Goal: Information Seeking & Learning: Learn about a topic

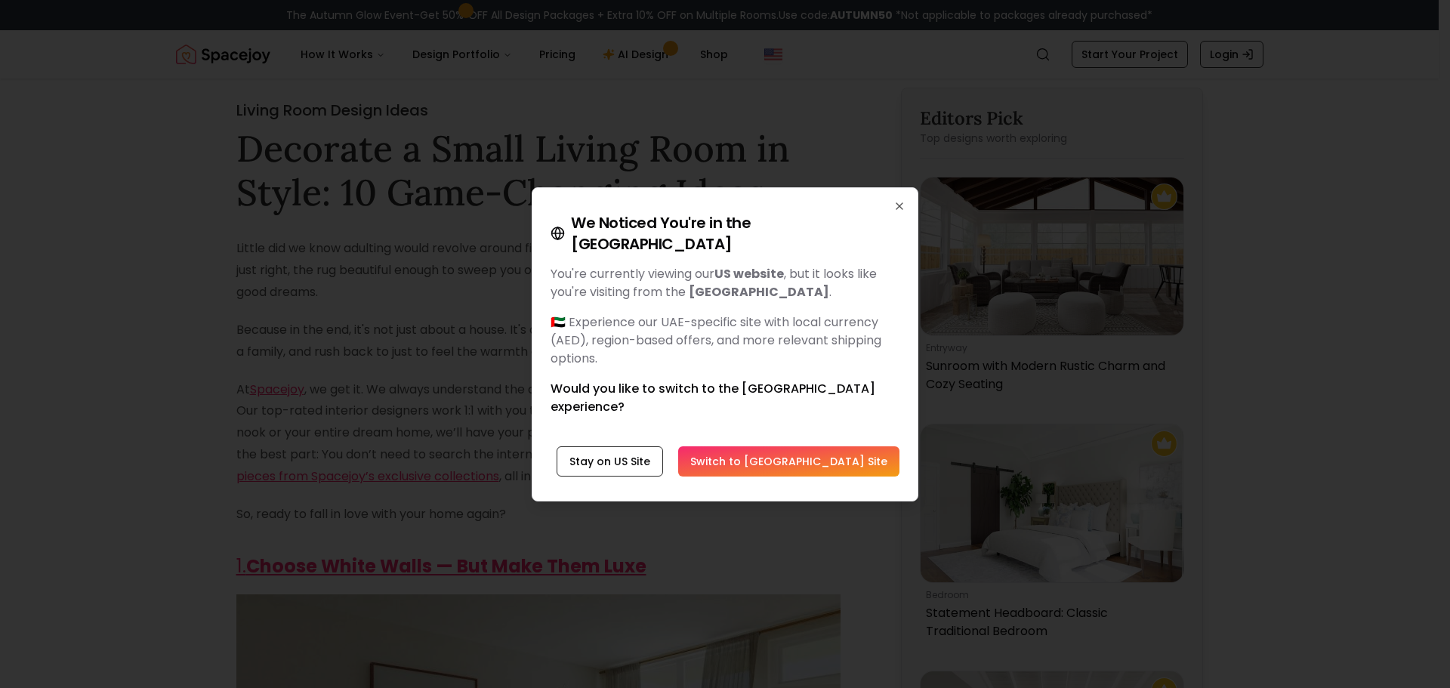
click at [900, 234] on div "We Noticed You're in the [GEOGRAPHIC_DATA] You're currently viewing our US webs…" at bounding box center [725, 344] width 387 height 314
click at [900, 209] on icon "button" at bounding box center [900, 206] width 6 height 6
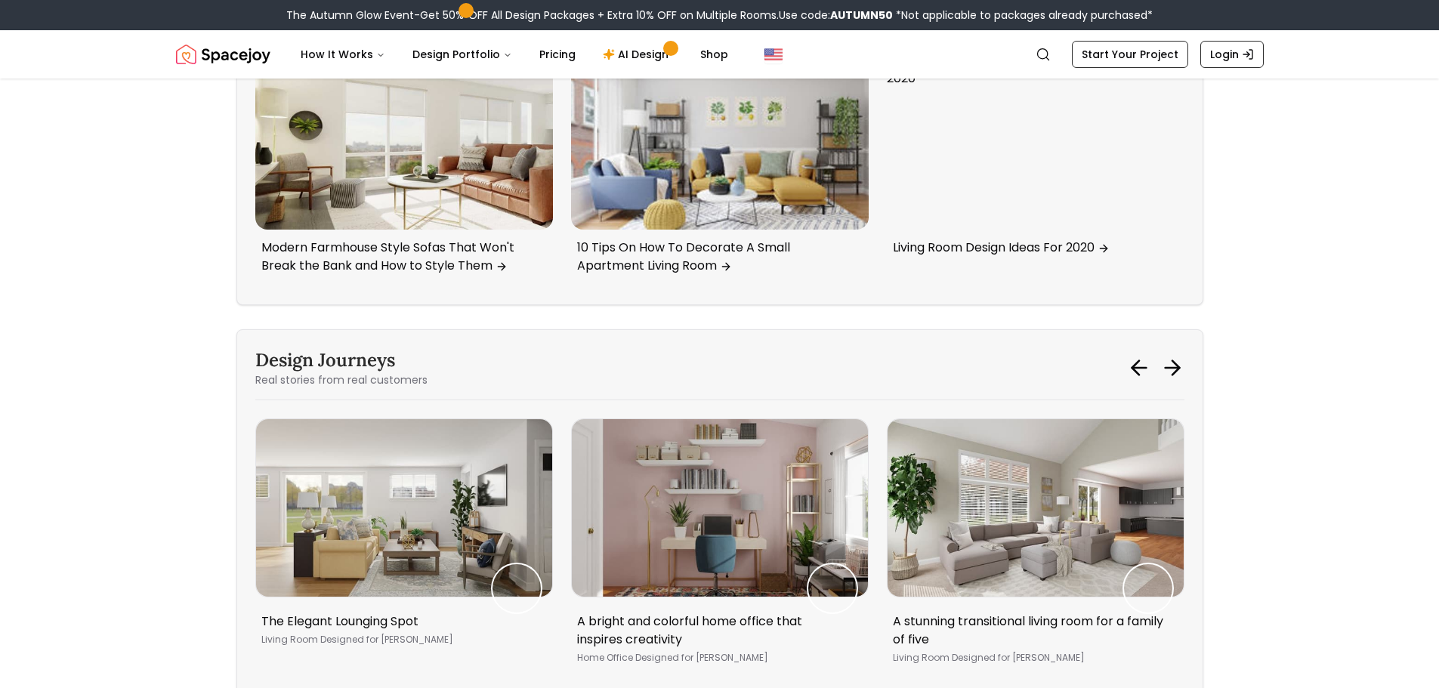
scroll to position [6345, 0]
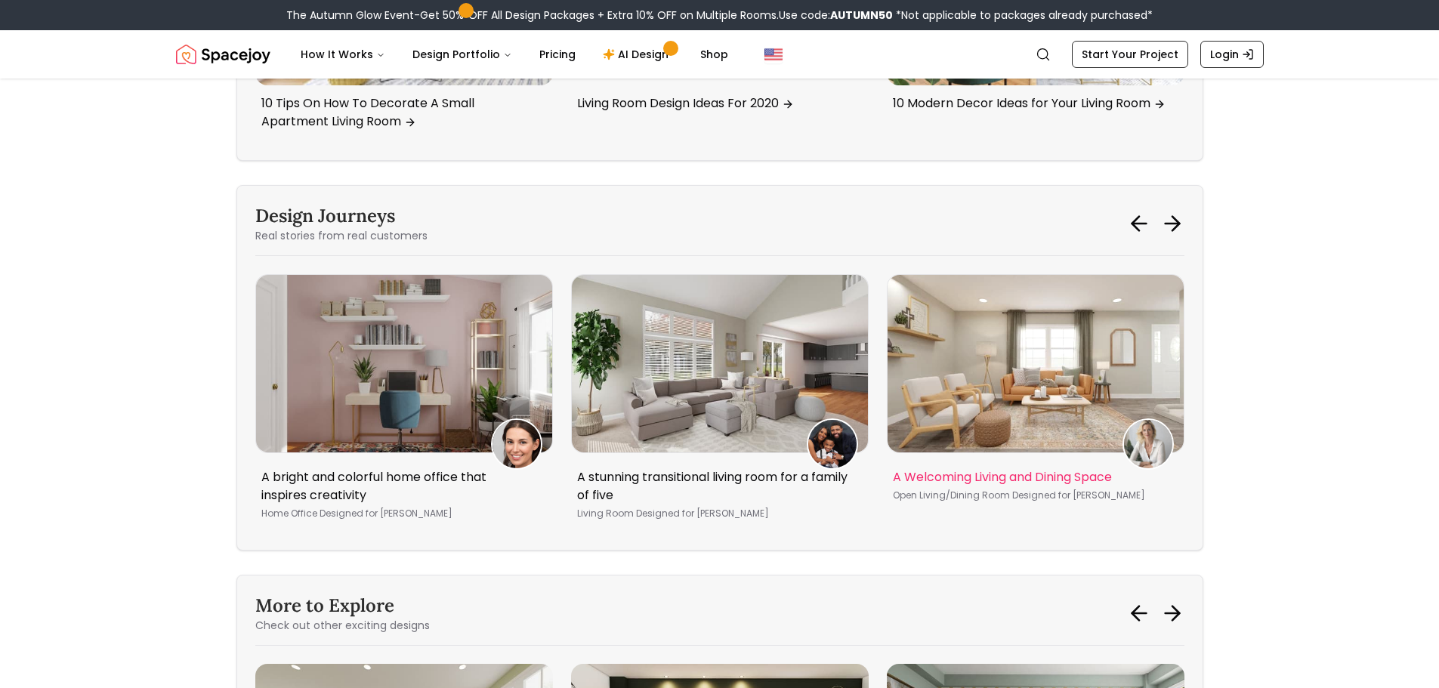
click at [1029, 369] on img "1 / 5" at bounding box center [1036, 364] width 296 height 178
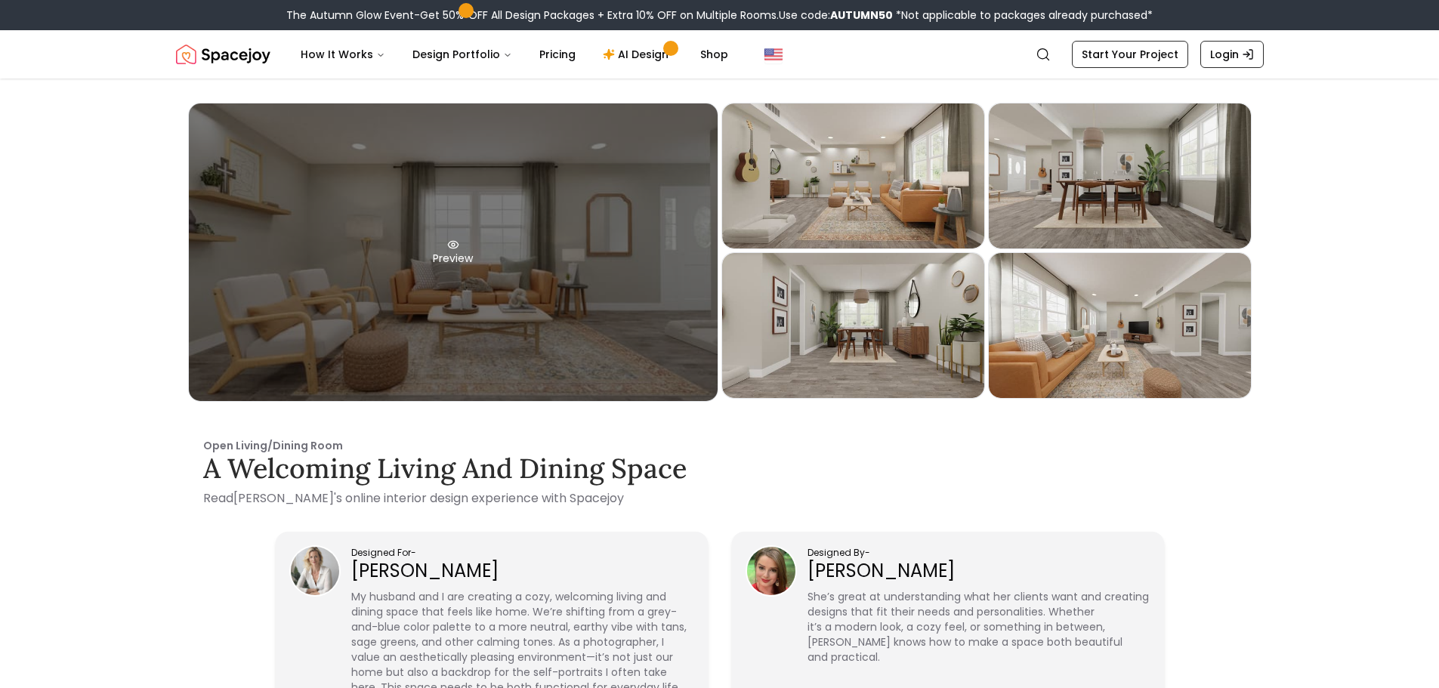
click at [484, 341] on div "Preview" at bounding box center [453, 252] width 529 height 298
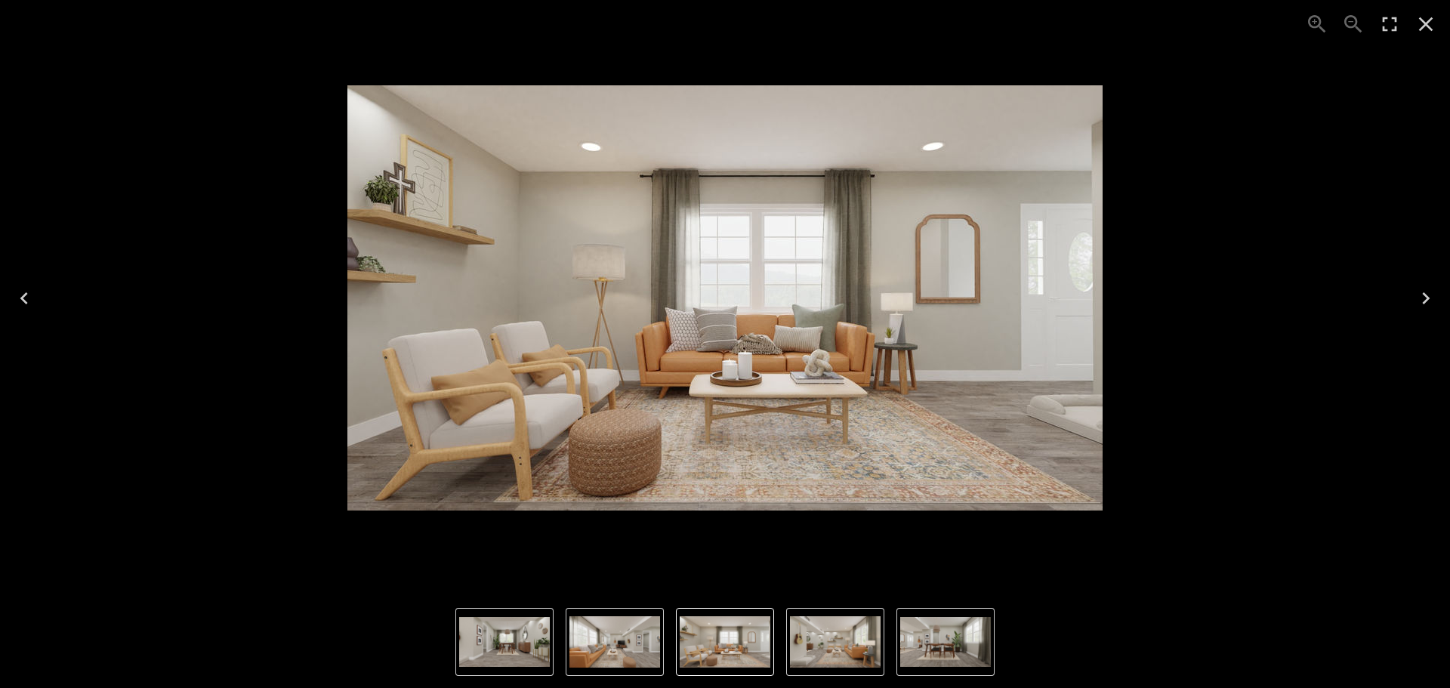
click at [662, 653] on button "5 of 5" at bounding box center [615, 642] width 98 height 68
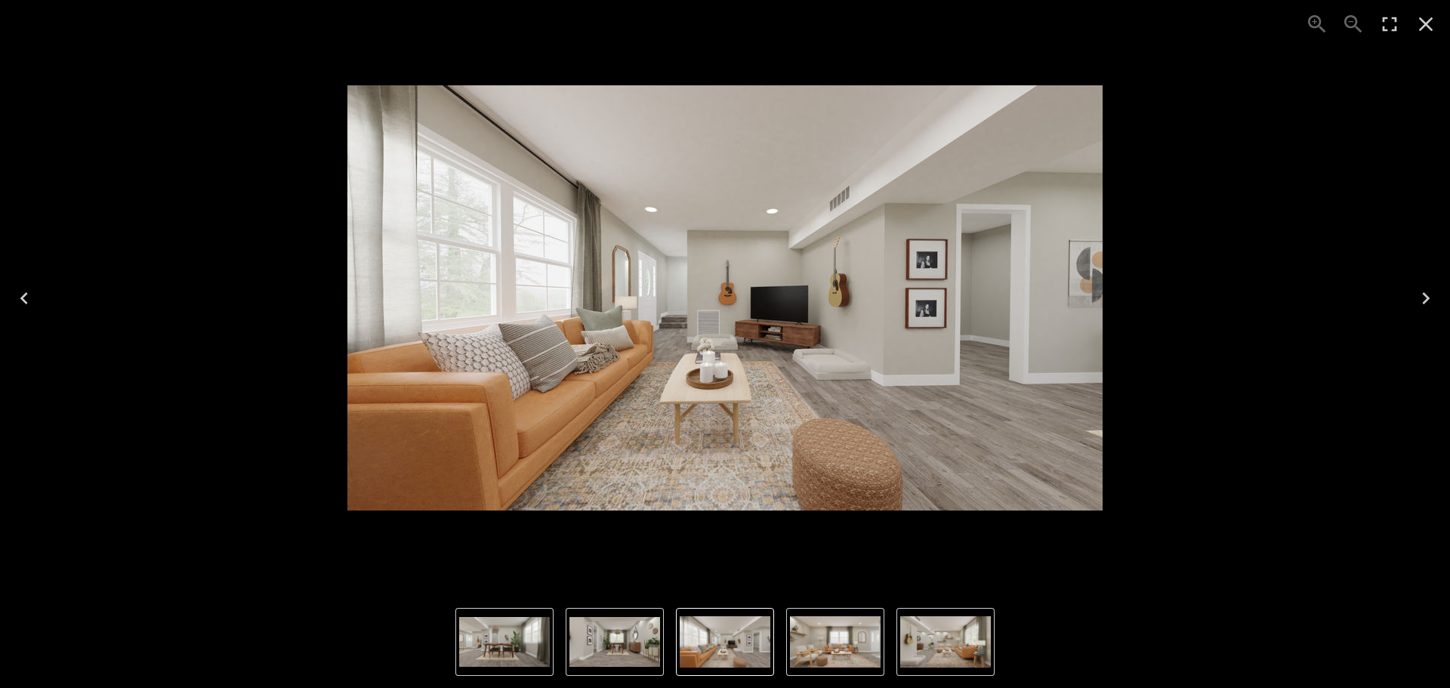
click at [709, 654] on img "5 of 5" at bounding box center [725, 641] width 91 height 51
click at [800, 650] on img "1 of 5" at bounding box center [835, 641] width 91 height 51
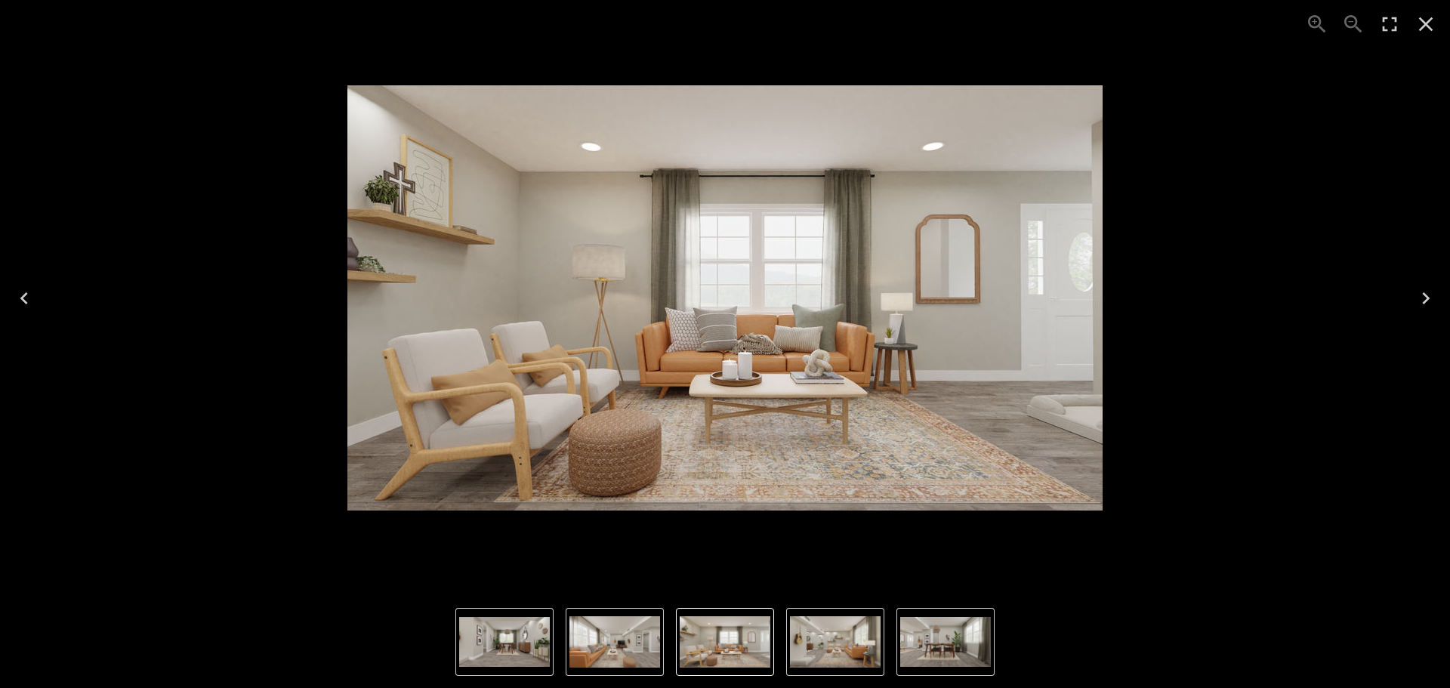
click at [728, 647] on img "1 of 5" at bounding box center [725, 641] width 91 height 51
click at [922, 638] on img "3 of 5" at bounding box center [945, 642] width 91 height 50
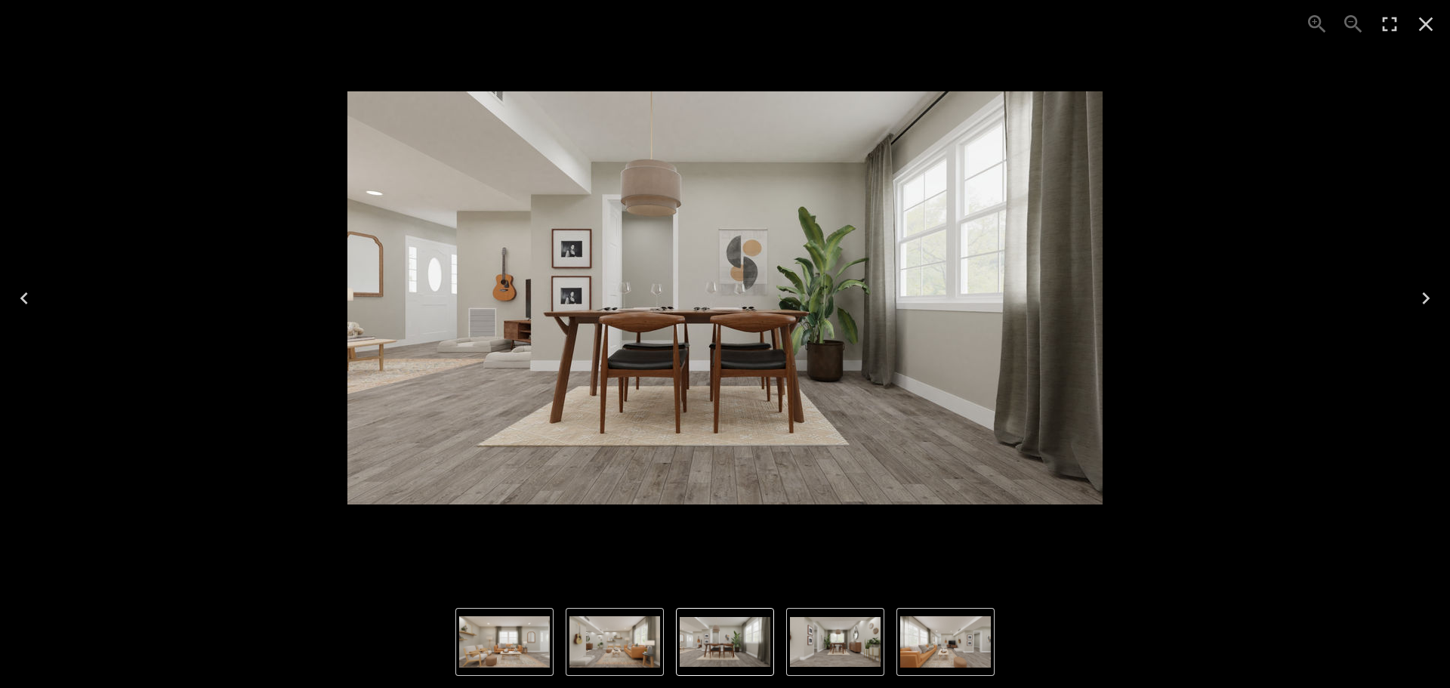
click at [632, 647] on img "2 of 5" at bounding box center [615, 641] width 91 height 51
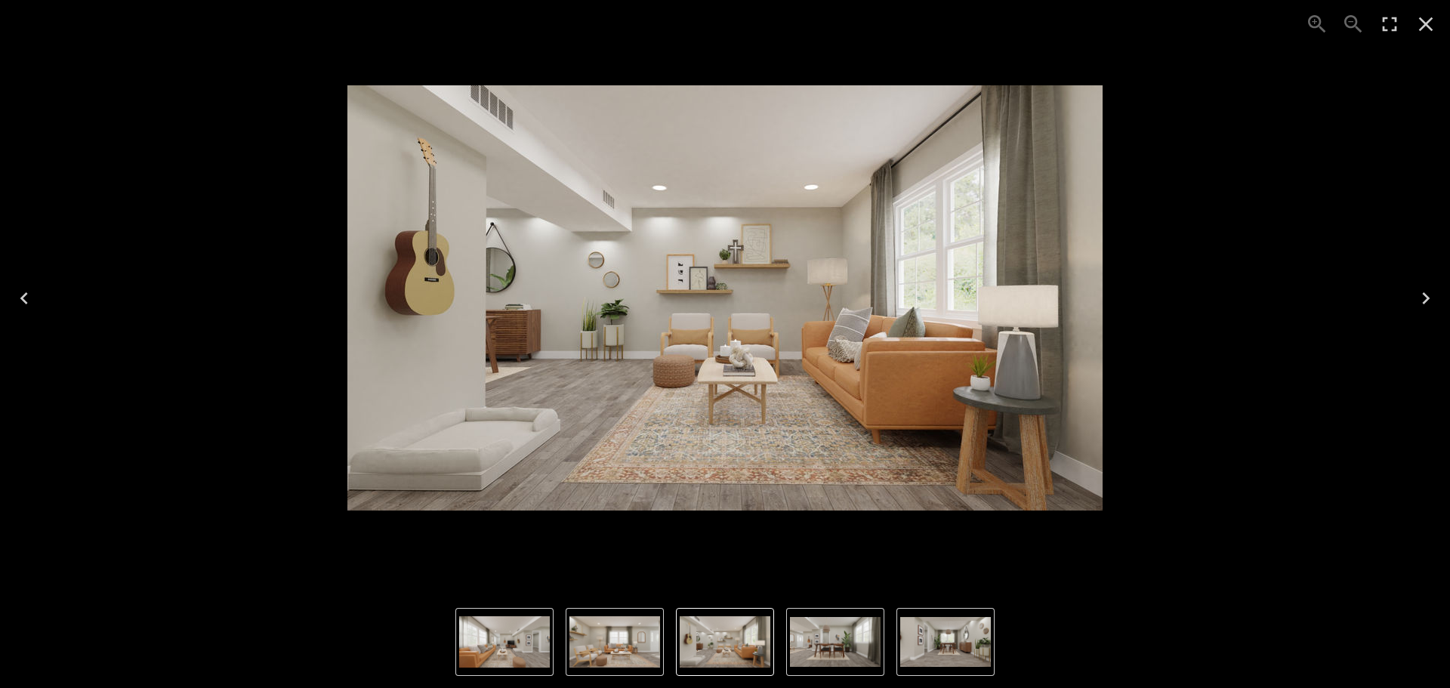
click at [705, 653] on img "2 of 5" at bounding box center [725, 641] width 91 height 51
click at [711, 652] on img "2 of 5" at bounding box center [725, 641] width 91 height 51
click at [641, 647] on img "1 of 5" at bounding box center [615, 641] width 91 height 51
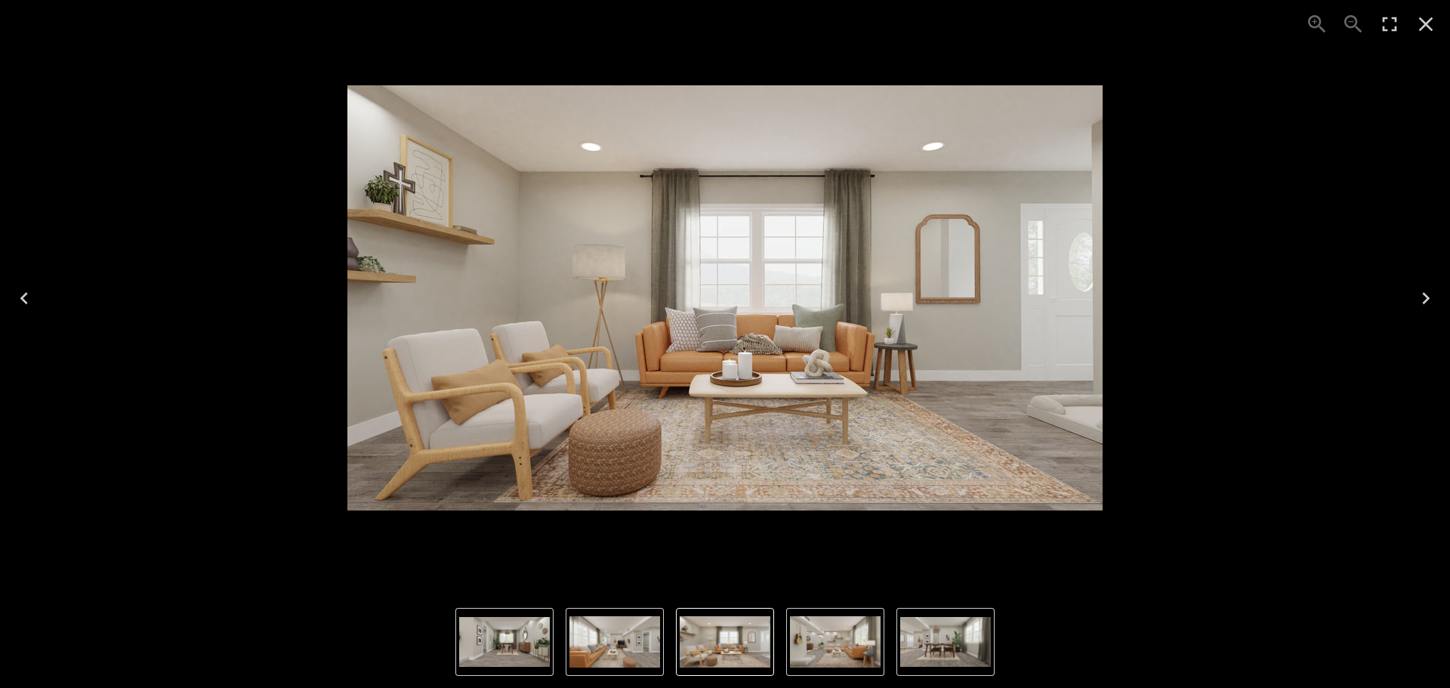
click at [539, 646] on img "4 of 5" at bounding box center [504, 642] width 91 height 50
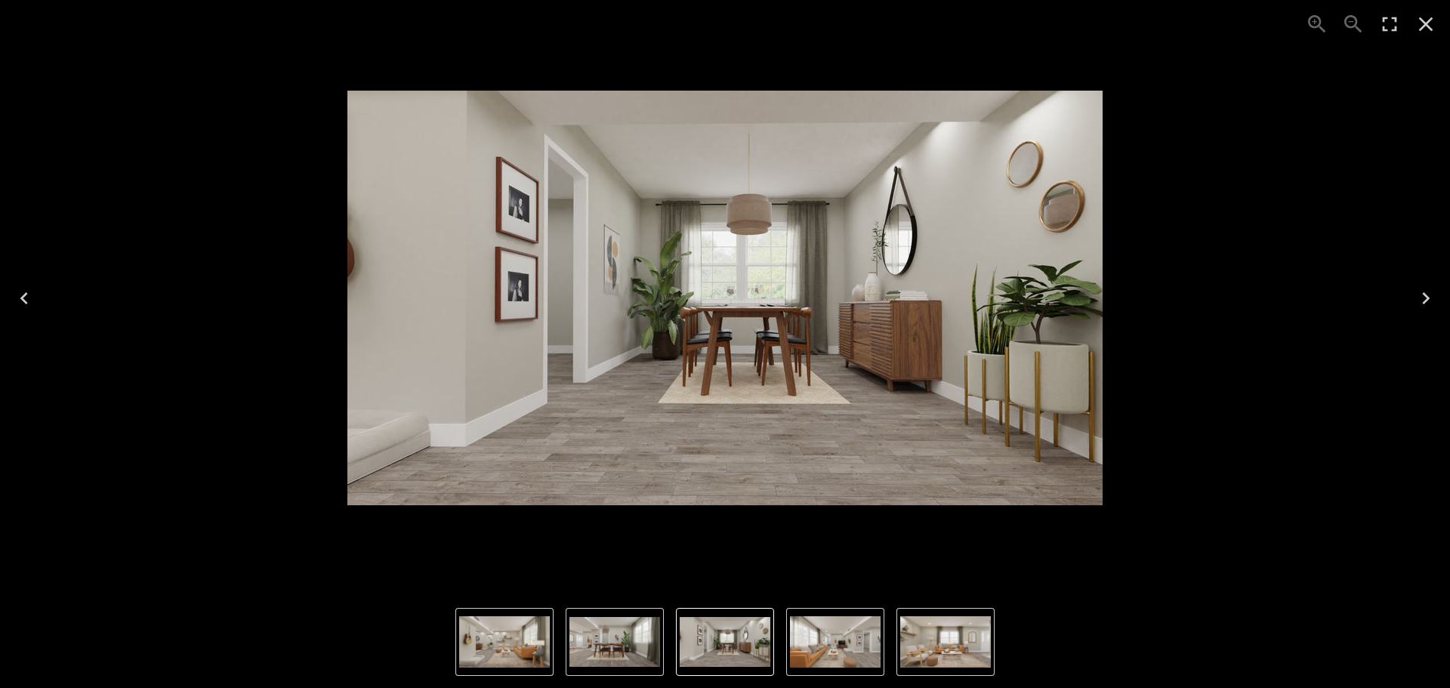
click at [841, 636] on img "5 of 5" at bounding box center [835, 641] width 91 height 51
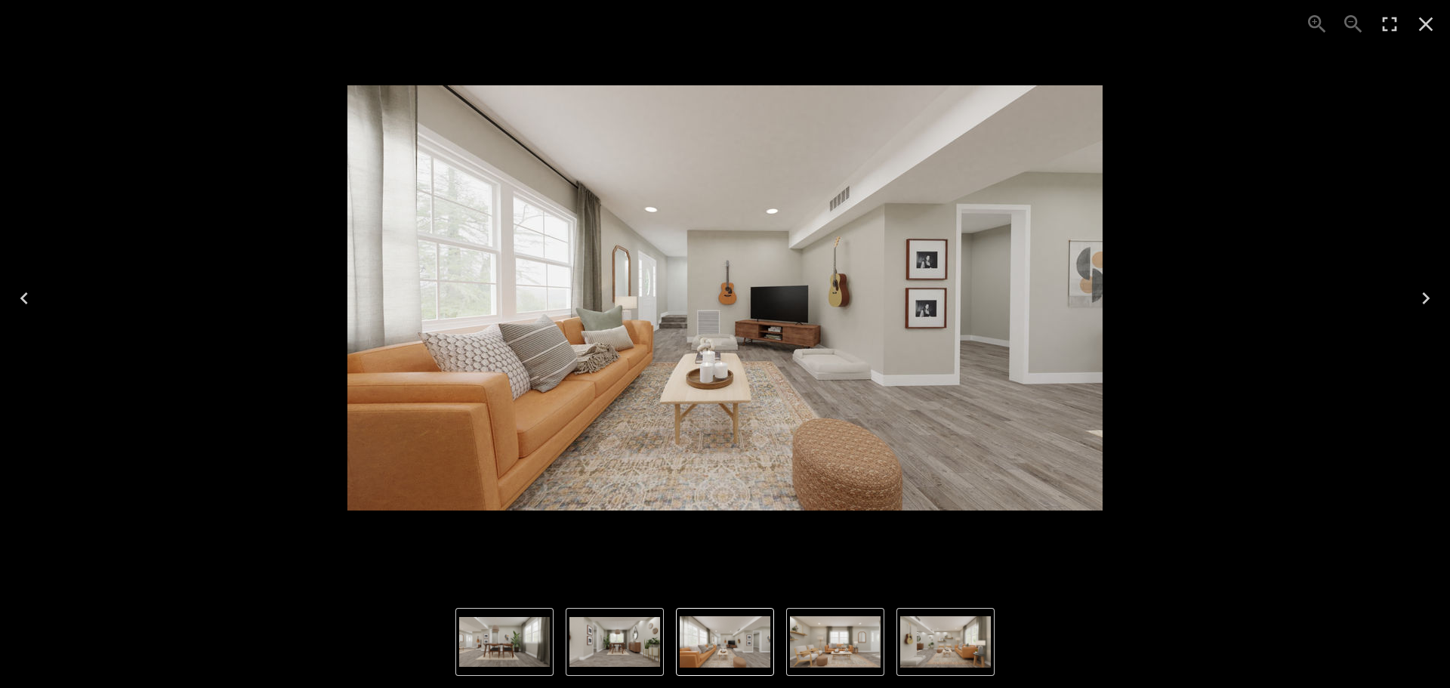
click at [829, 642] on img "1 of 5" at bounding box center [835, 641] width 91 height 51
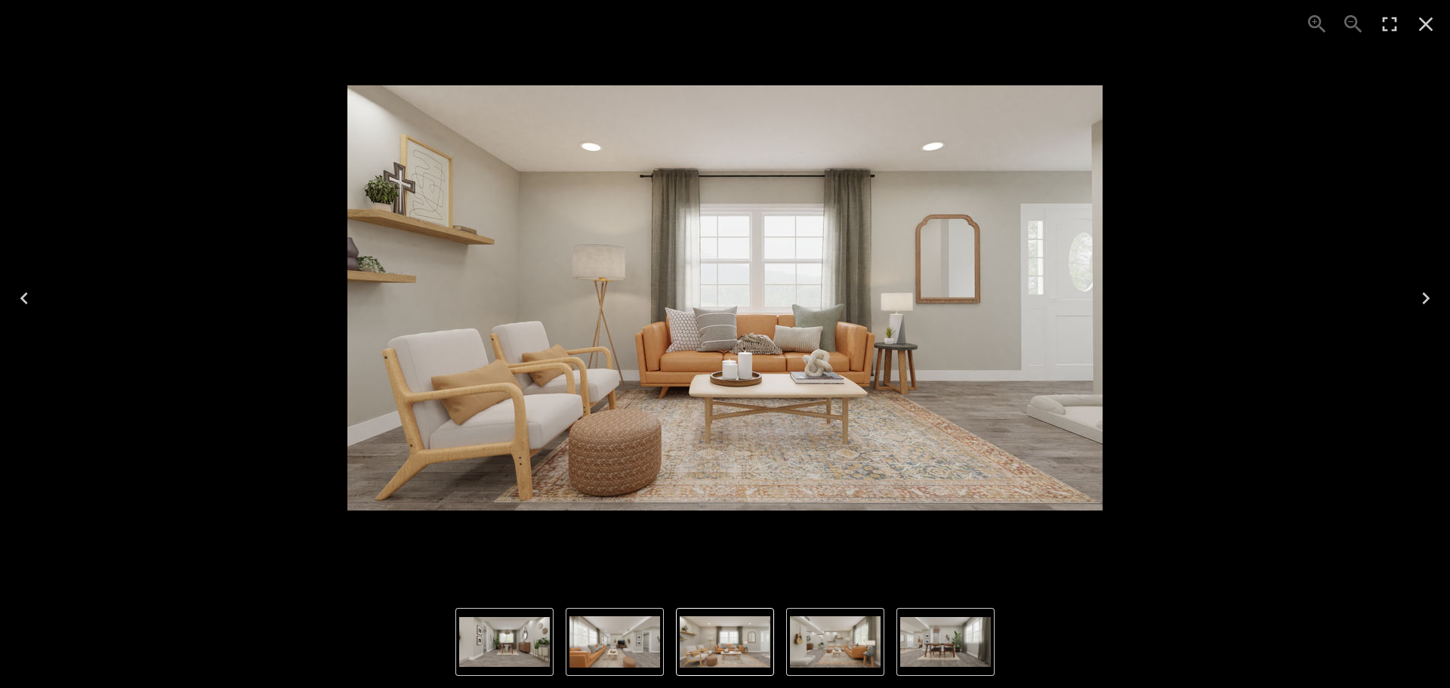
click at [763, 649] on img "1 of 5" at bounding box center [725, 641] width 91 height 51
click at [686, 645] on img "1 of 5" at bounding box center [725, 641] width 91 height 51
click at [17, 299] on icon "Previous" at bounding box center [24, 298] width 24 height 24
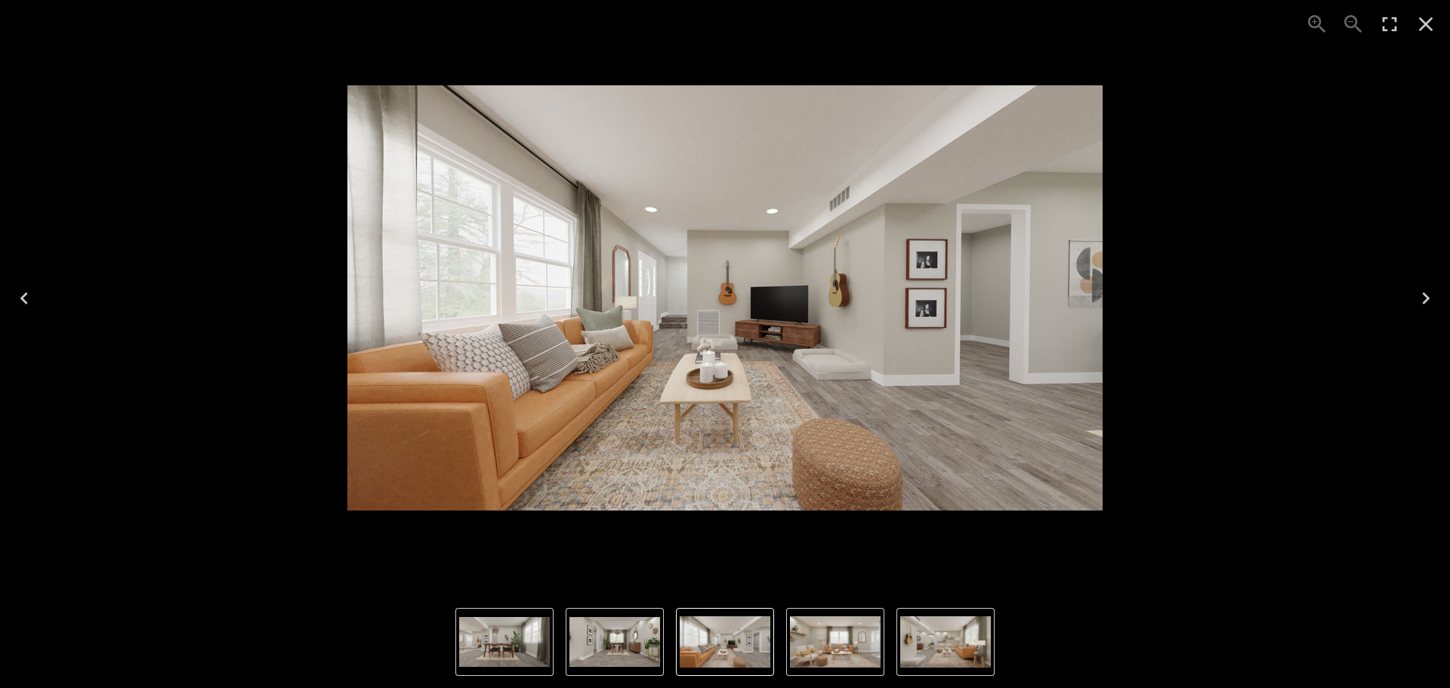
click at [1421, 295] on icon "Next" at bounding box center [1426, 298] width 24 height 24
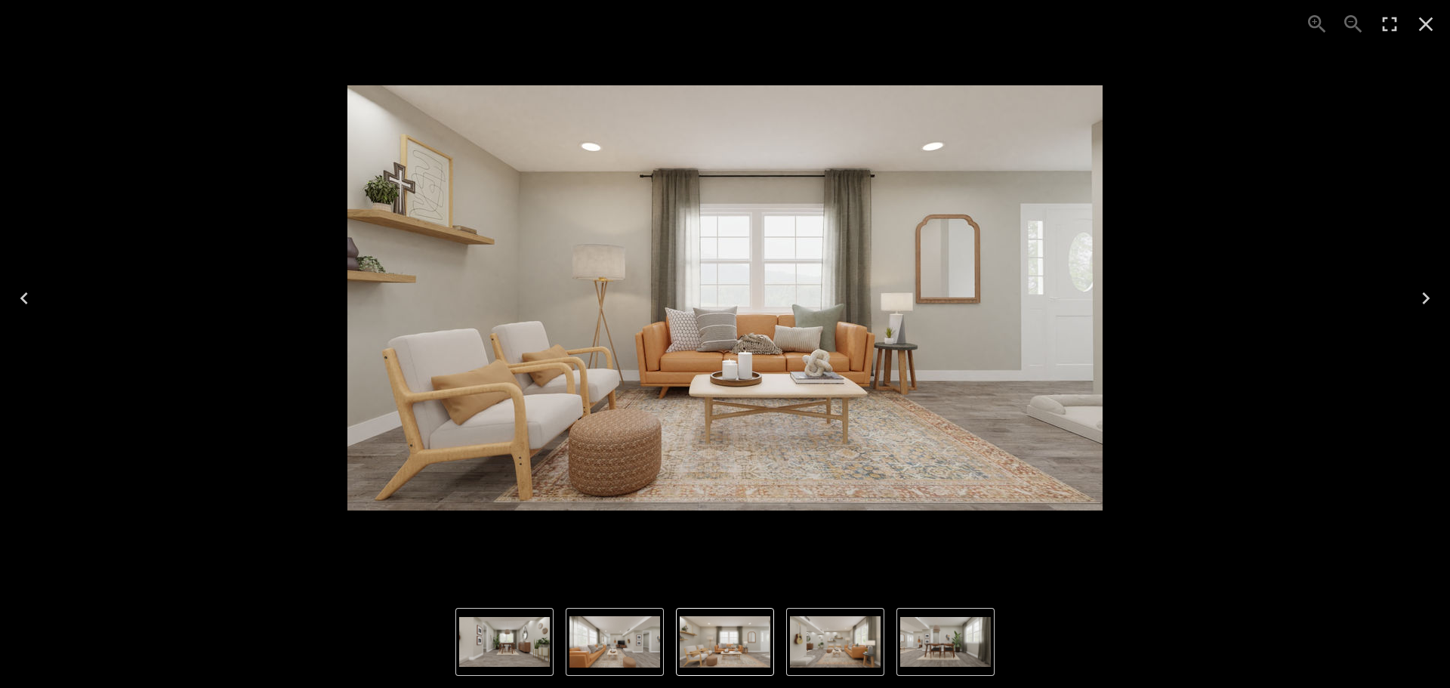
click at [1424, 26] on icon "Close" at bounding box center [1426, 24] width 14 height 14
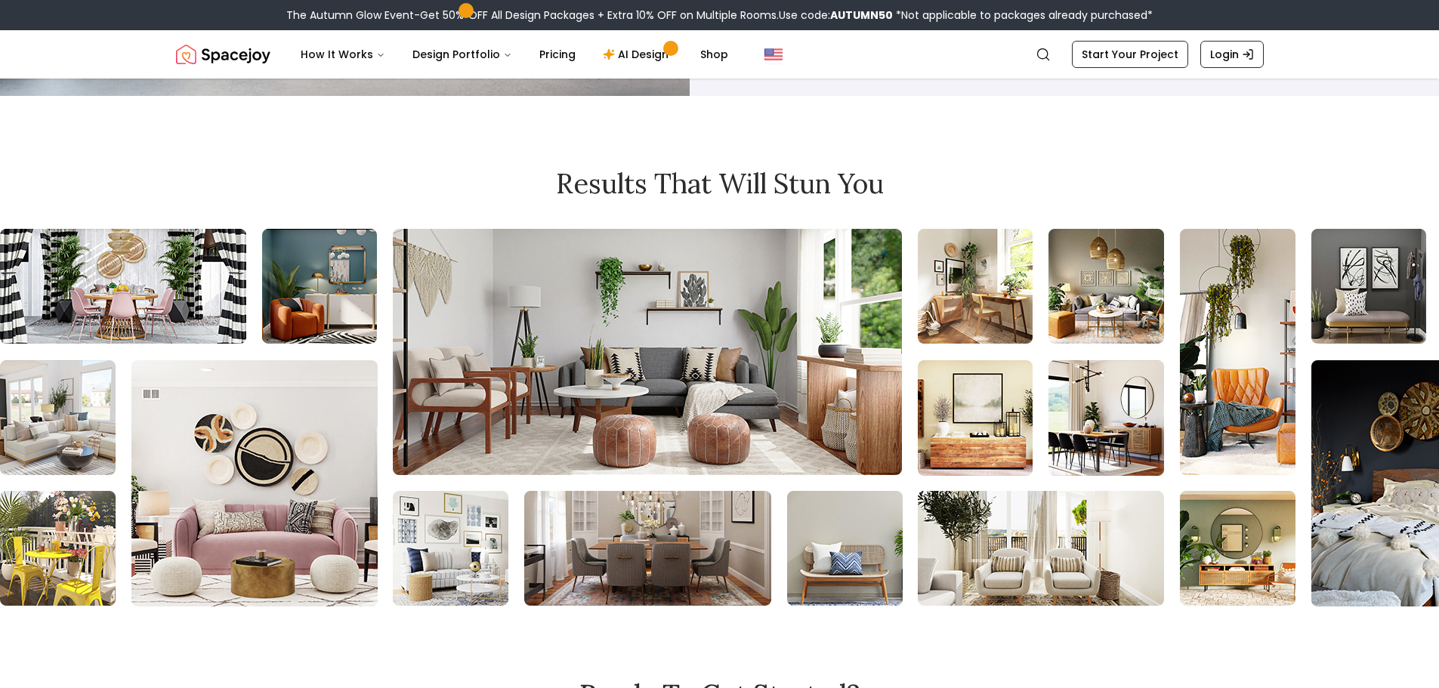
scroll to position [8082, 0]
